Goal: Check status

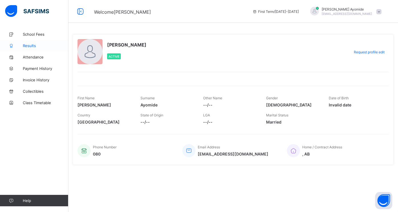
click at [26, 46] on span "Results" at bounding box center [46, 45] width 46 height 5
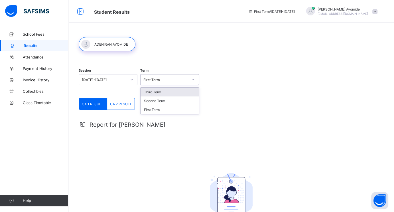
click at [195, 80] on icon at bounding box center [192, 80] width 3 height 6
click at [180, 94] on div "Third Term" at bounding box center [169, 91] width 58 height 9
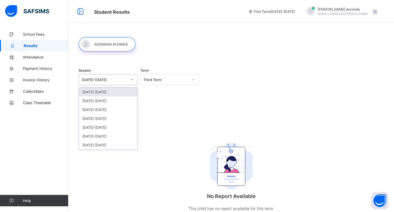
click at [133, 80] on icon at bounding box center [131, 80] width 3 height 6
click at [105, 99] on div "[DATE]-[DATE]" at bounding box center [108, 100] width 58 height 9
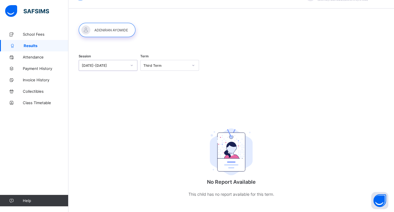
scroll to position [20, 0]
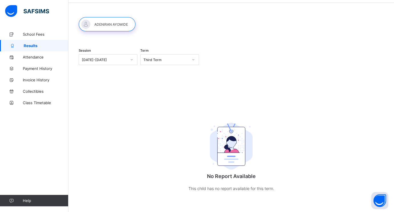
click at [38, 46] on span "Results" at bounding box center [46, 45] width 45 height 5
click at [193, 59] on icon at bounding box center [192, 60] width 3 height 6
click at [111, 89] on div "Session [DATE]-[DATE] Term Third Term No Report Available This child has no rep…" at bounding box center [231, 123] width 305 height 160
click at [36, 45] on span "Results" at bounding box center [46, 45] width 45 height 5
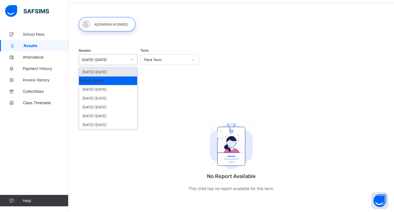
click at [133, 59] on icon at bounding box center [131, 60] width 3 height 6
click at [102, 81] on div "[DATE]-[DATE]" at bounding box center [108, 80] width 58 height 9
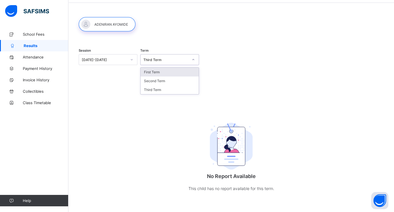
click at [195, 59] on icon at bounding box center [192, 60] width 3 height 6
click at [164, 88] on div "Third Term" at bounding box center [169, 89] width 58 height 9
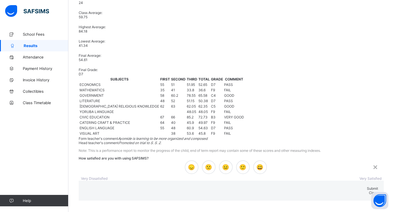
scroll to position [291, 0]
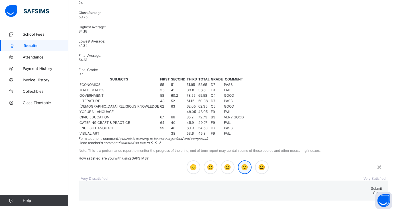
click at [241, 164] on span "🙂" at bounding box center [244, 167] width 7 height 7
click at [371, 186] on span "Submit" at bounding box center [376, 188] width 11 height 4
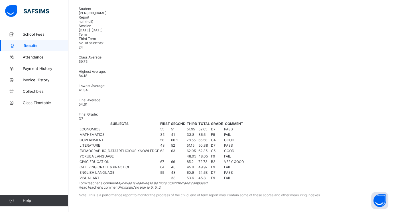
scroll to position [271, 0]
click at [164, 165] on span "64" at bounding box center [162, 167] width 4 height 4
